Goal: Ask a question

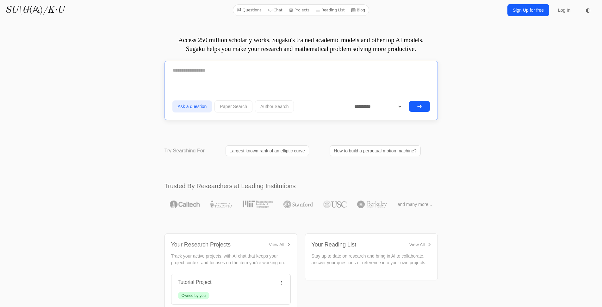
click at [309, 75] on textarea at bounding box center [301, 70] width 258 height 16
click at [291, 85] on form "**********" at bounding box center [301, 88] width 258 height 52
click at [281, 73] on textarea at bounding box center [301, 70] width 258 height 16
click at [254, 74] on textarea "**********" at bounding box center [301, 69] width 258 height 15
click at [279, 70] on textarea "**********" at bounding box center [301, 69] width 258 height 15
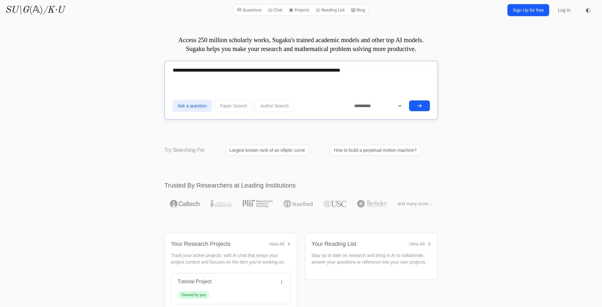
type textarea "**********"
click at [420, 106] on icon "submit" at bounding box center [419, 105] width 5 height 5
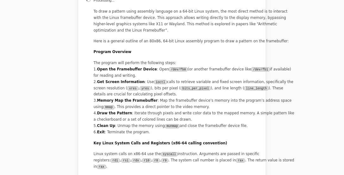
scroll to position [268, 0]
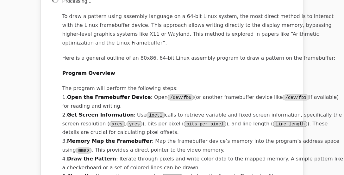
drag, startPoint x: 600, startPoint y: 0, endPoint x: 235, endPoint y: 82, distance: 373.5
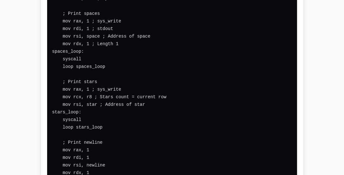
scroll to position [27082, 0]
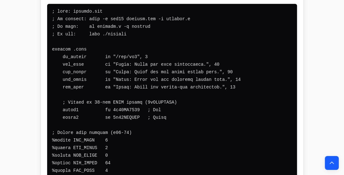
scroll to position [178, 0]
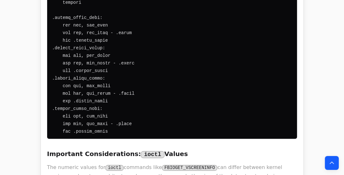
scroll to position [1885, 0]
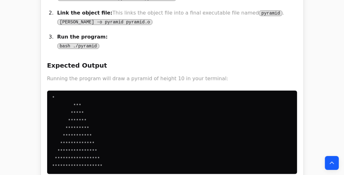
scroll to position [3408, 0]
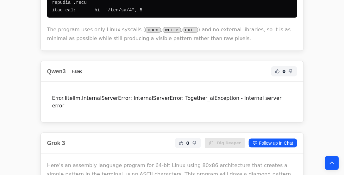
scroll to position [6754, 0]
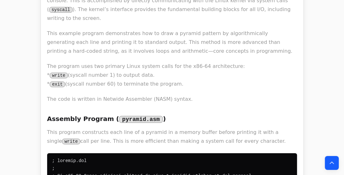
scroll to position [2190, 0]
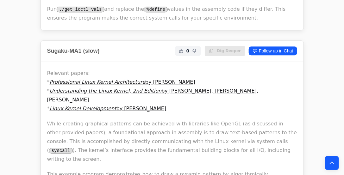
click at [231, 74] on p "Relevant papers: * Professional Linux Kernel Architecture by Wolfgang Mauerer *…" at bounding box center [172, 91] width 250 height 44
click at [266, 73] on p "Relevant papers: * Professional Linux Kernel Architecture by Wolfgang Mauerer *…" at bounding box center [172, 91] width 250 height 44
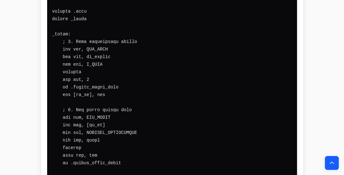
scroll to position [0, 0]
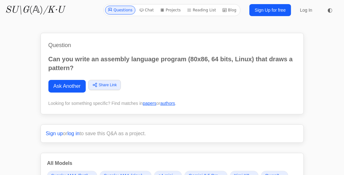
click at [197, 62] on p "Can you write an assembly language program (80x86, 64 bits, Linux) that draws a…" at bounding box center [171, 64] width 247 height 18
click at [74, 71] on p "Can you write an assembly language program (80x86, 64 bits, Linux) that draws a…" at bounding box center [171, 64] width 247 height 18
click at [76, 86] on link "Ask Another" at bounding box center [66, 86] width 37 height 13
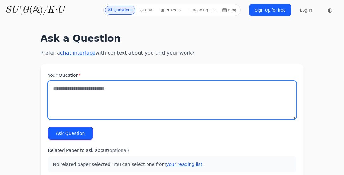
click at [123, 92] on textarea "Your Question *" at bounding box center [172, 100] width 248 height 39
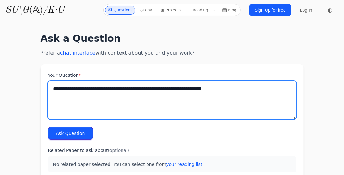
type textarea "**********"
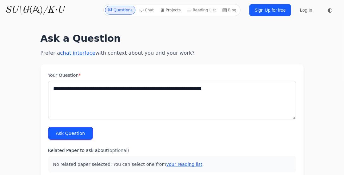
click at [63, 131] on button "Ask Question" at bounding box center [70, 133] width 45 height 13
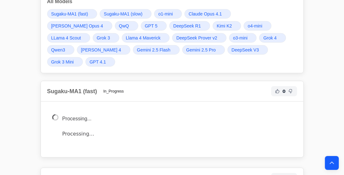
scroll to position [307, 0]
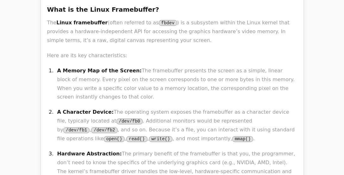
click at [179, 51] on p "Here are its key characteristics:" at bounding box center [172, 55] width 250 height 9
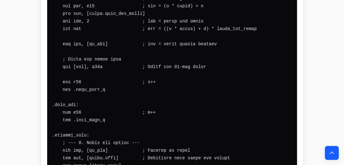
scroll to position [27076, 0]
